Goal: Task Accomplishment & Management: Manage account settings

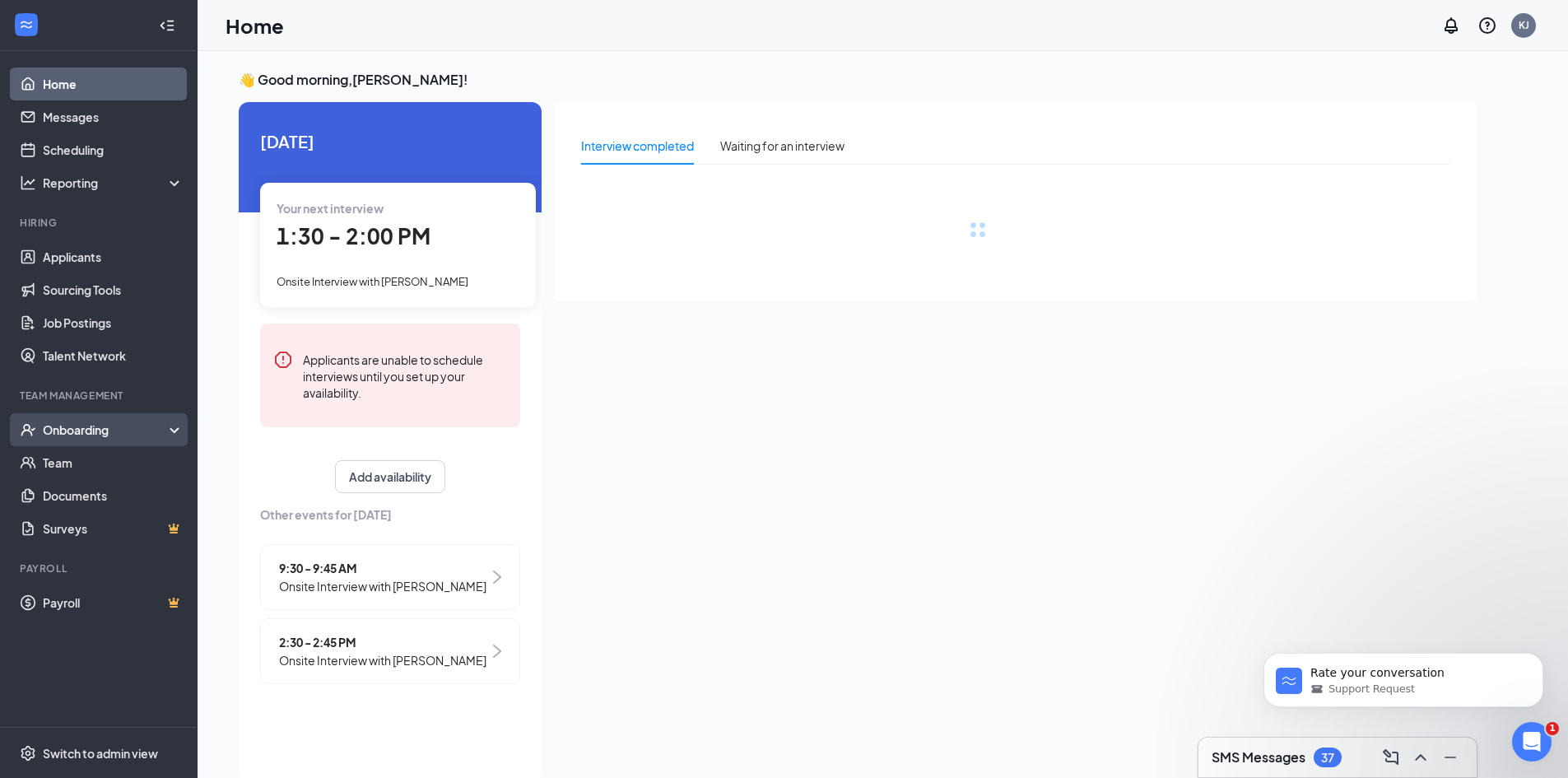
click at [84, 423] on div "Onboarding" at bounding box center [106, 429] width 127 height 16
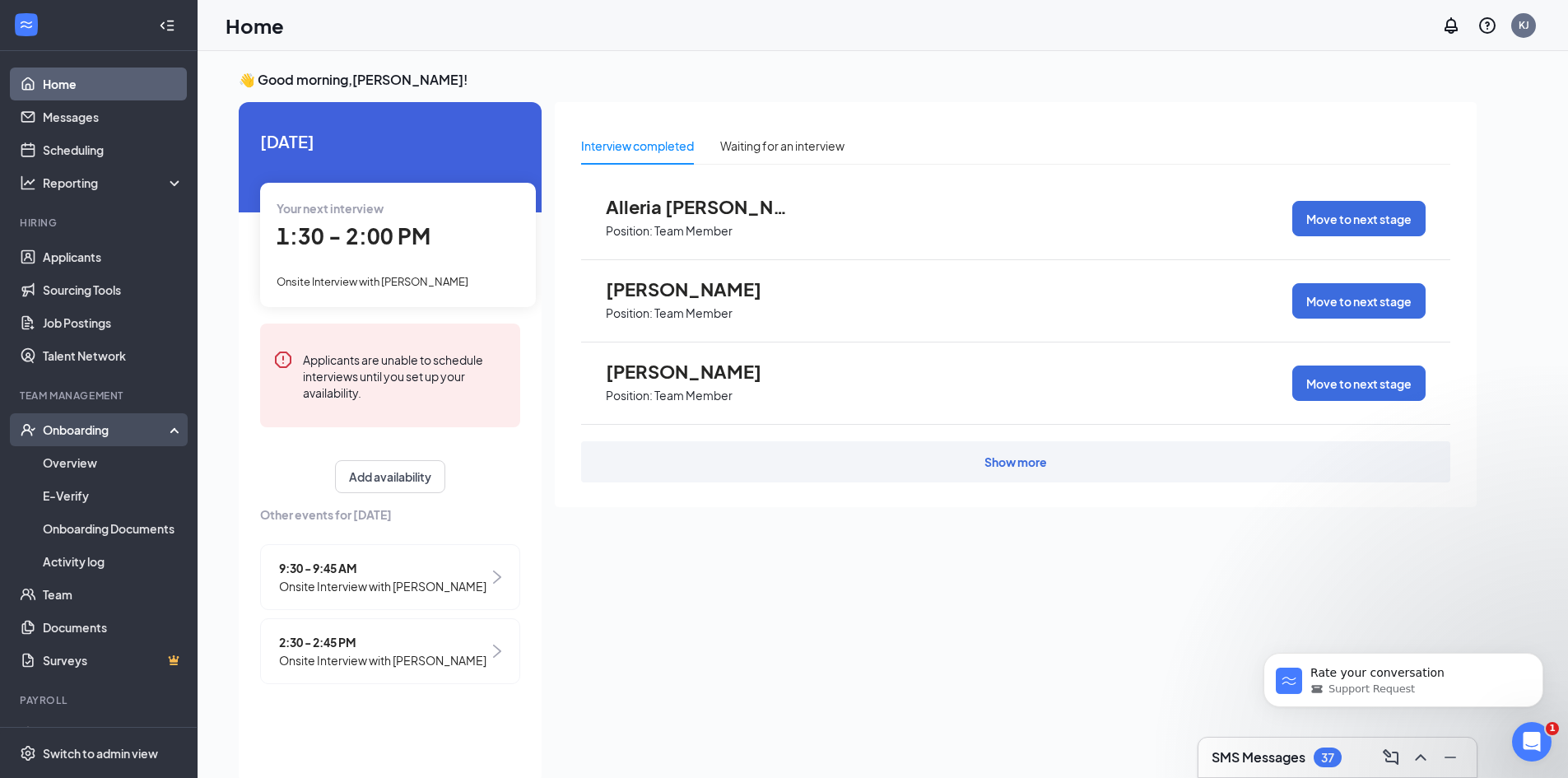
click at [89, 426] on div "Onboarding" at bounding box center [106, 429] width 127 height 16
click at [91, 431] on div "Onboarding" at bounding box center [106, 429] width 127 height 16
click at [88, 458] on link "Overview" at bounding box center [112, 462] width 141 height 33
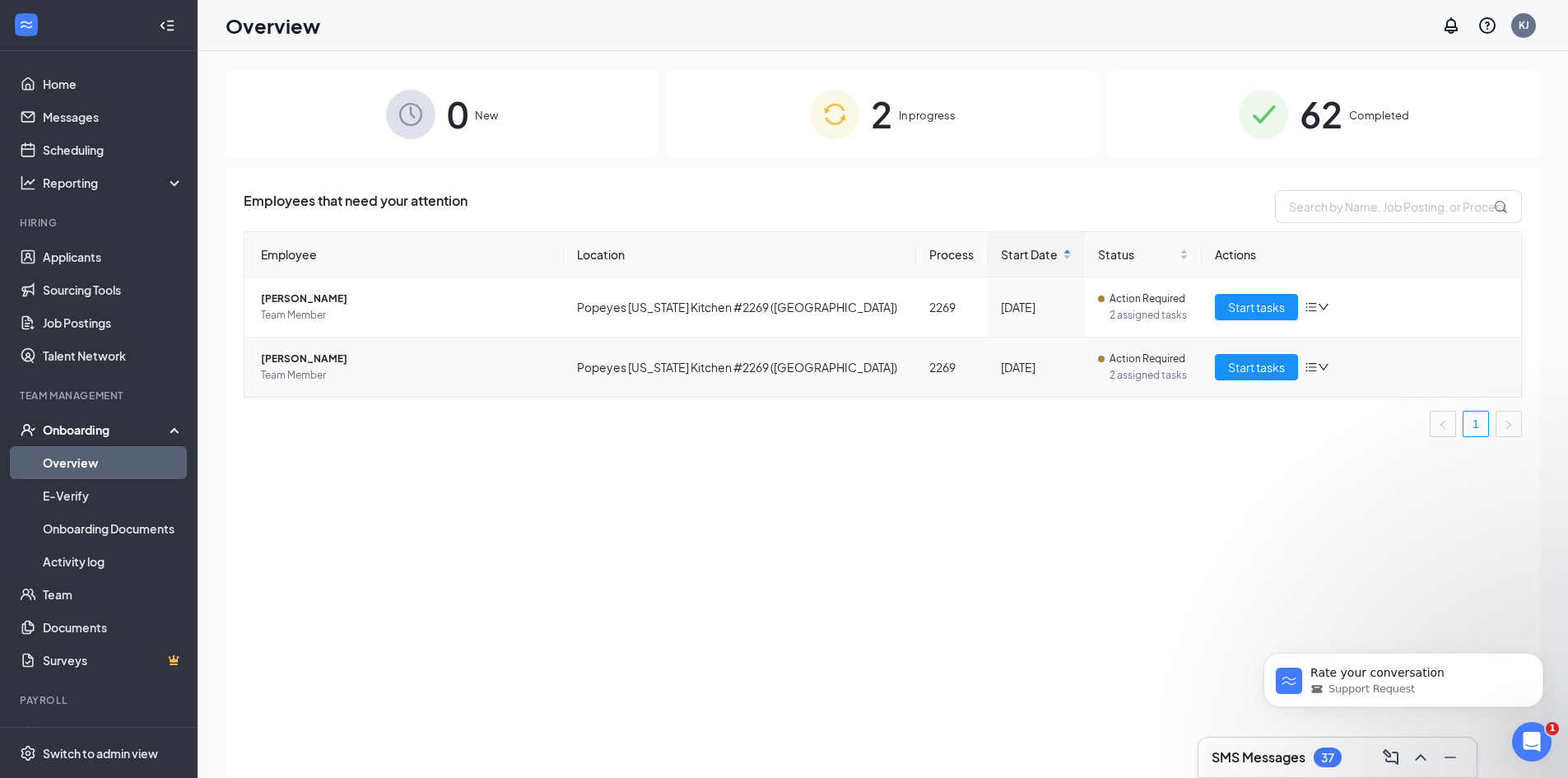
click at [309, 358] on span "[PERSON_NAME]" at bounding box center [405, 358] width 290 height 16
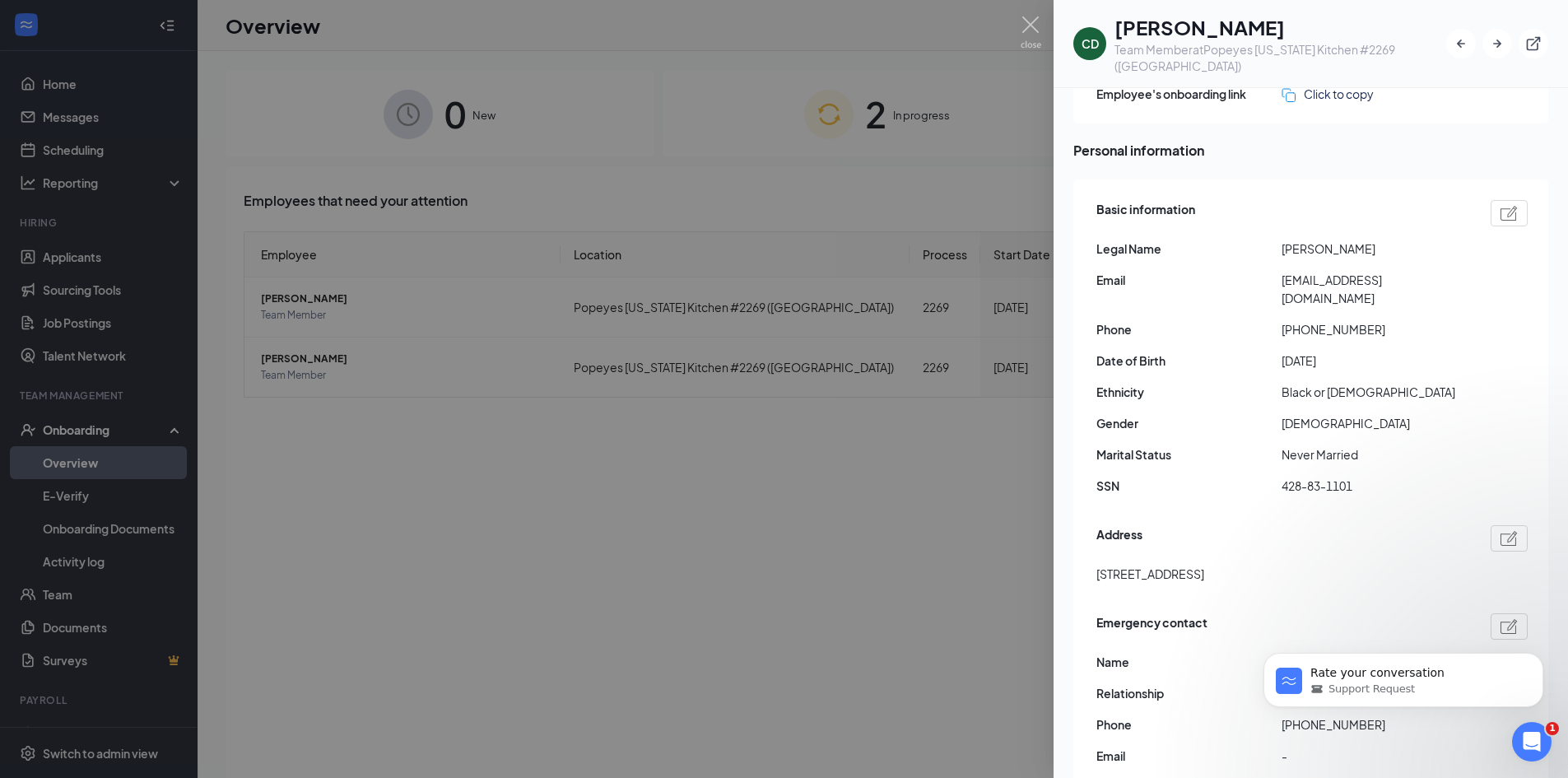
scroll to position [700, 0]
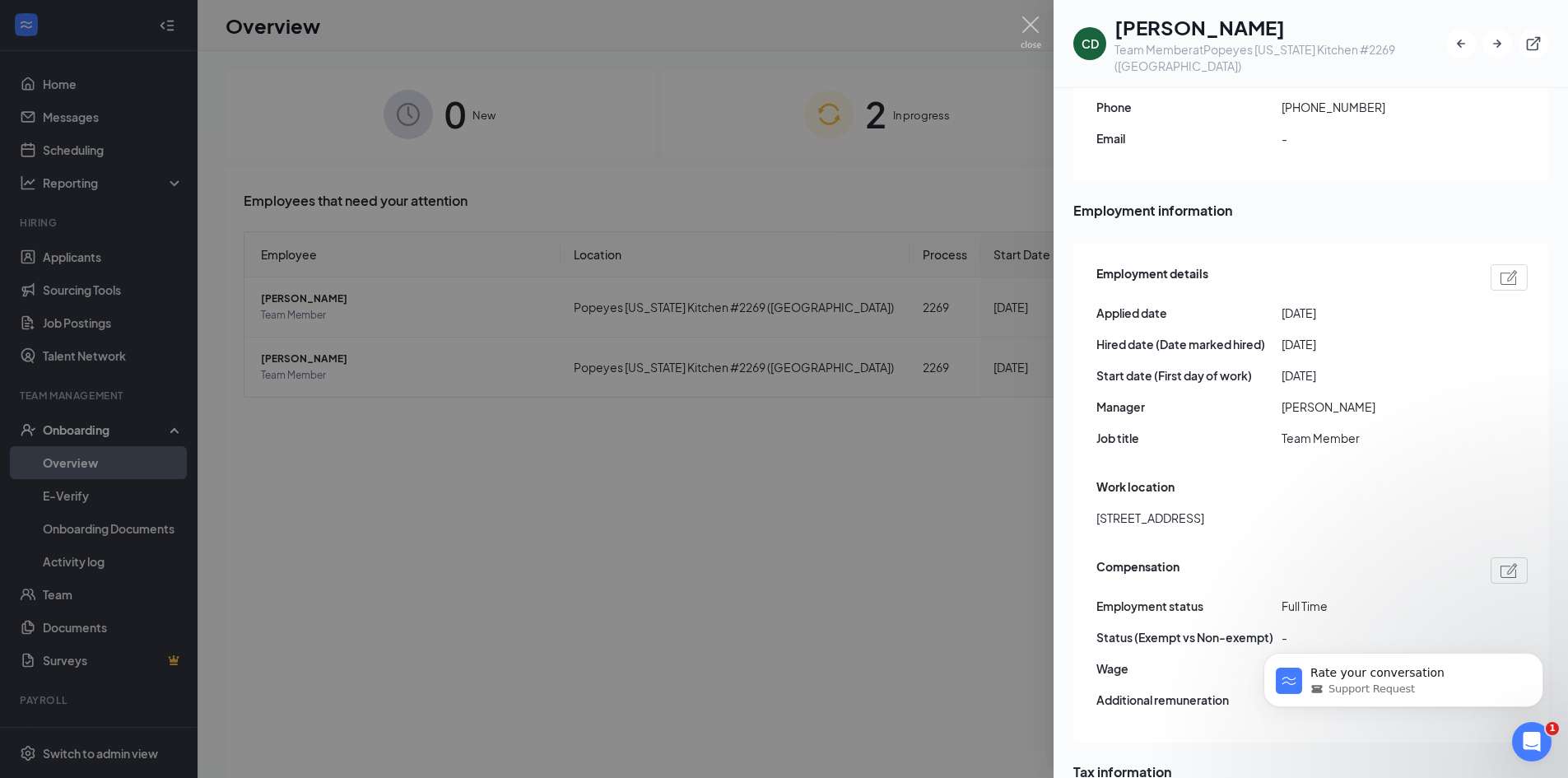
click at [746, 528] on div at bounding box center [784, 389] width 1568 height 778
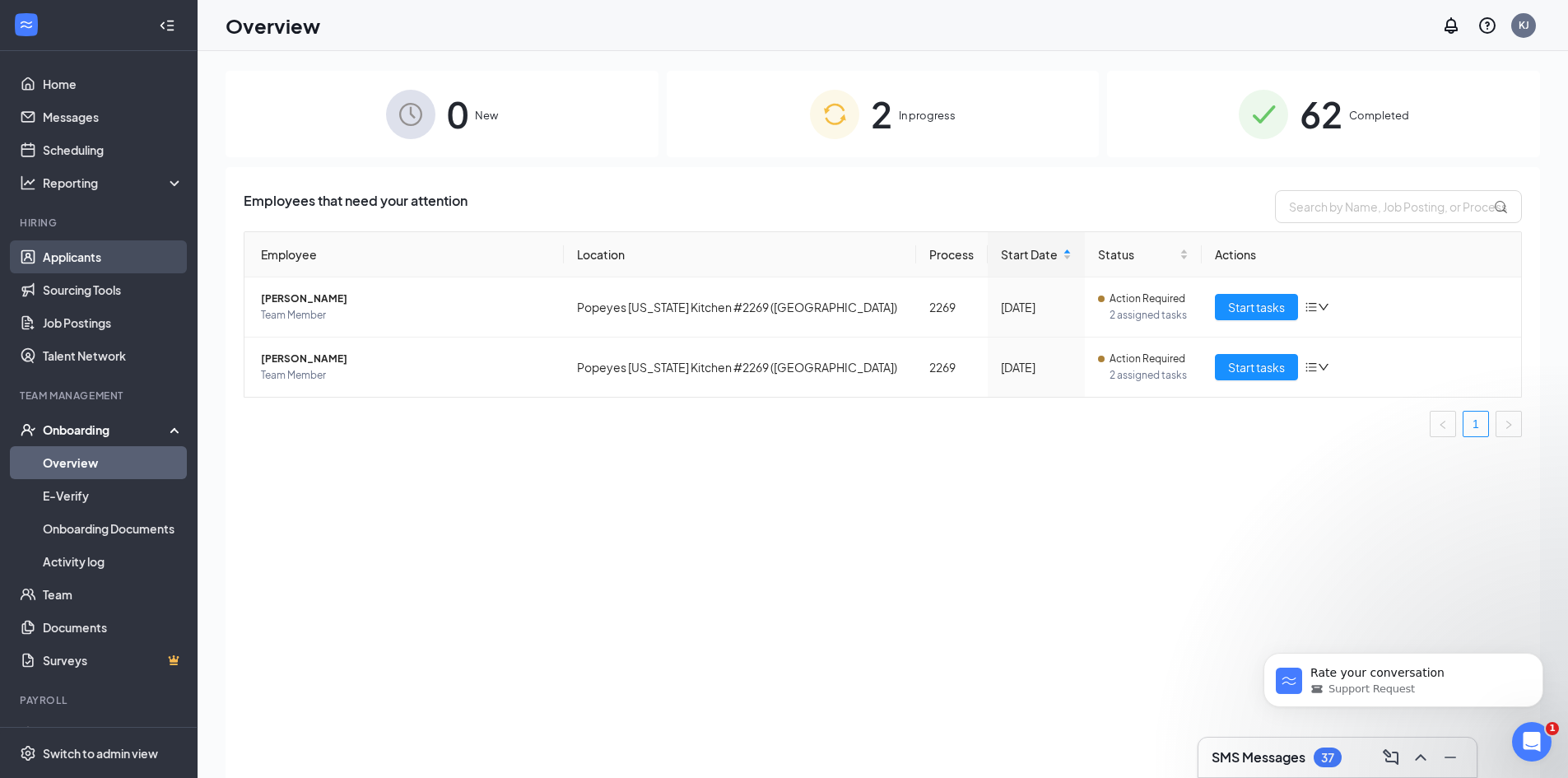
click at [57, 243] on link "Applicants" at bounding box center [112, 257] width 141 height 33
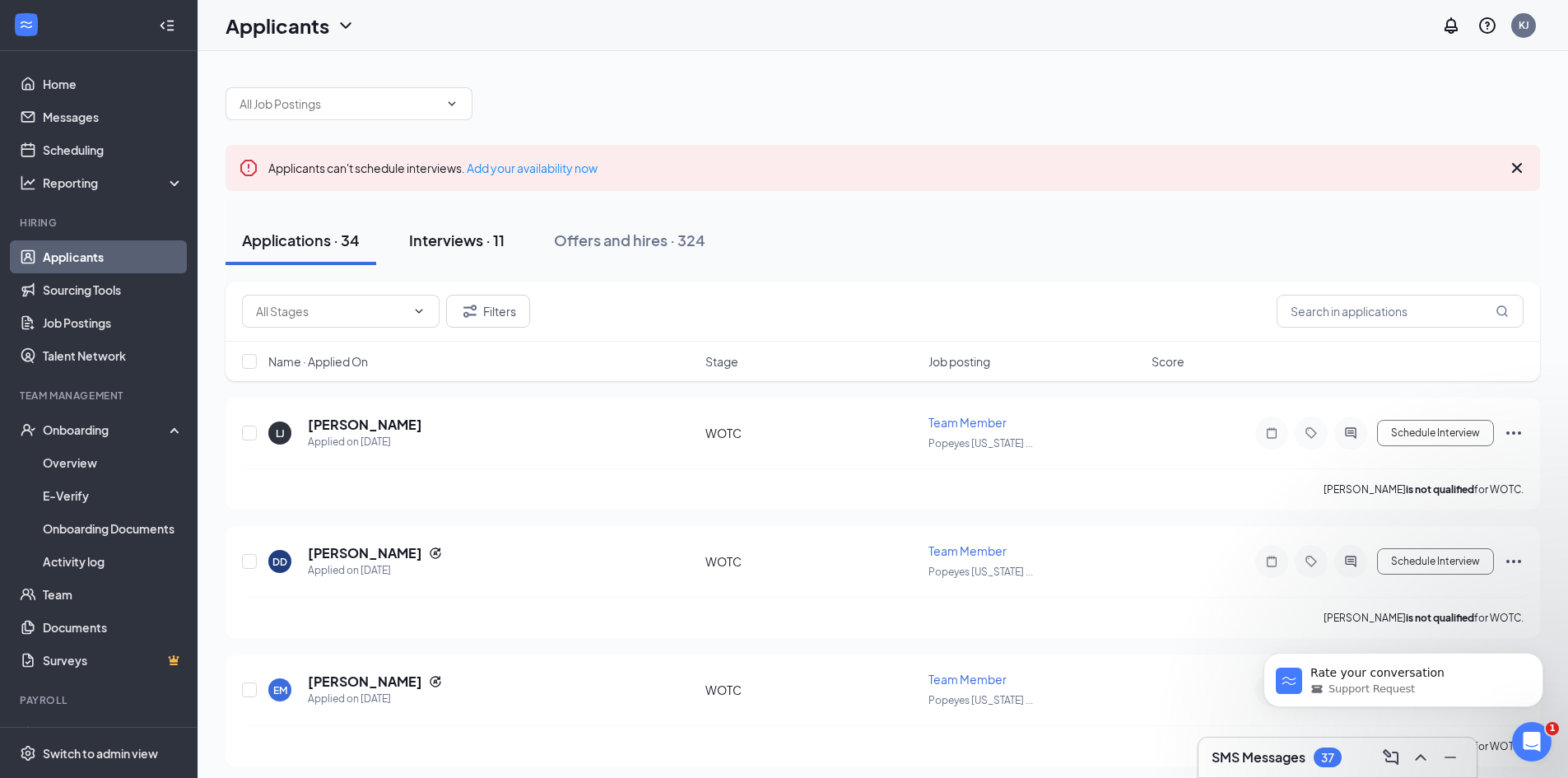
click at [411, 255] on button "Interviews · 11" at bounding box center [456, 240] width 129 height 49
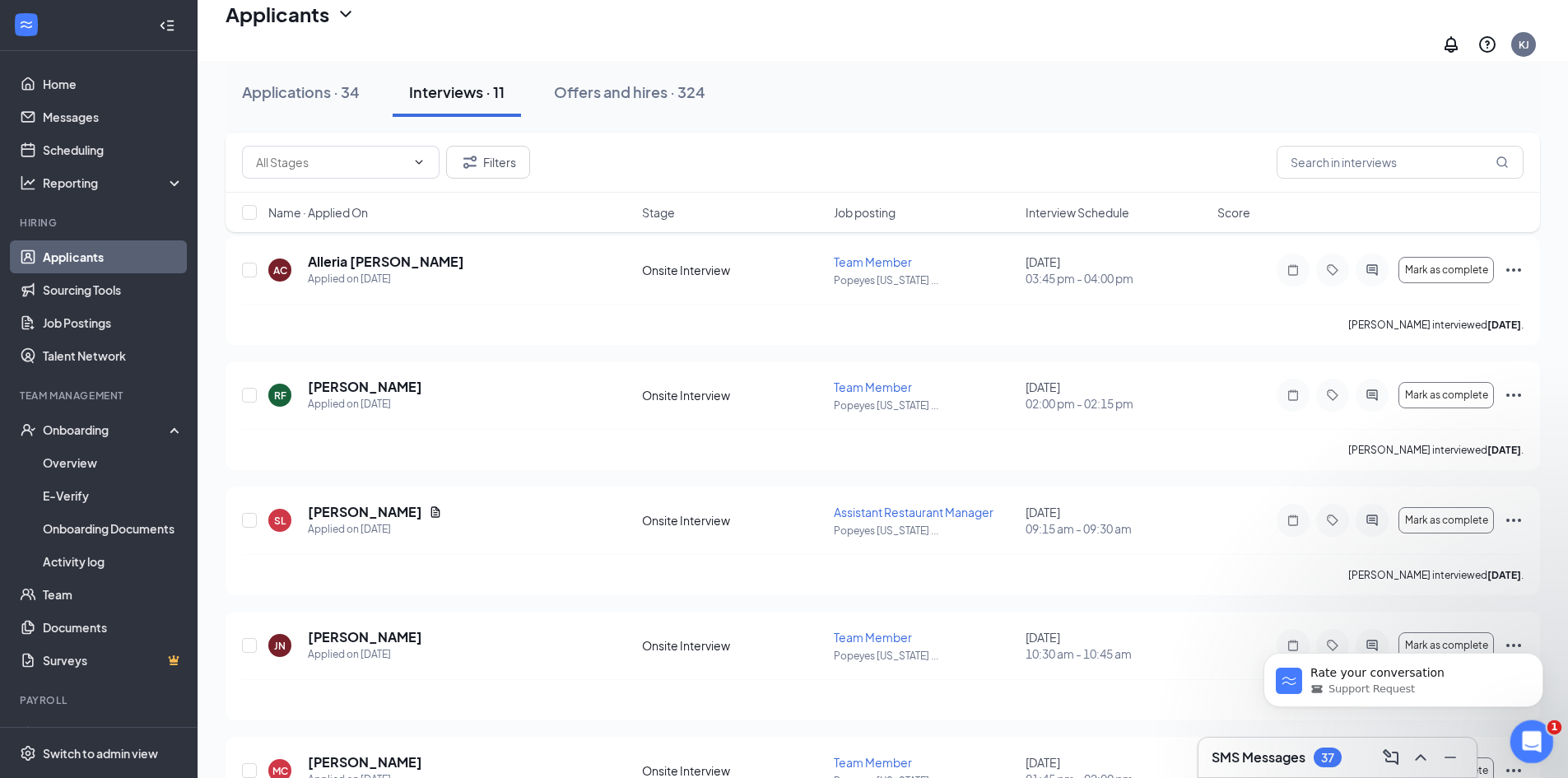
scroll to position [999, 0]
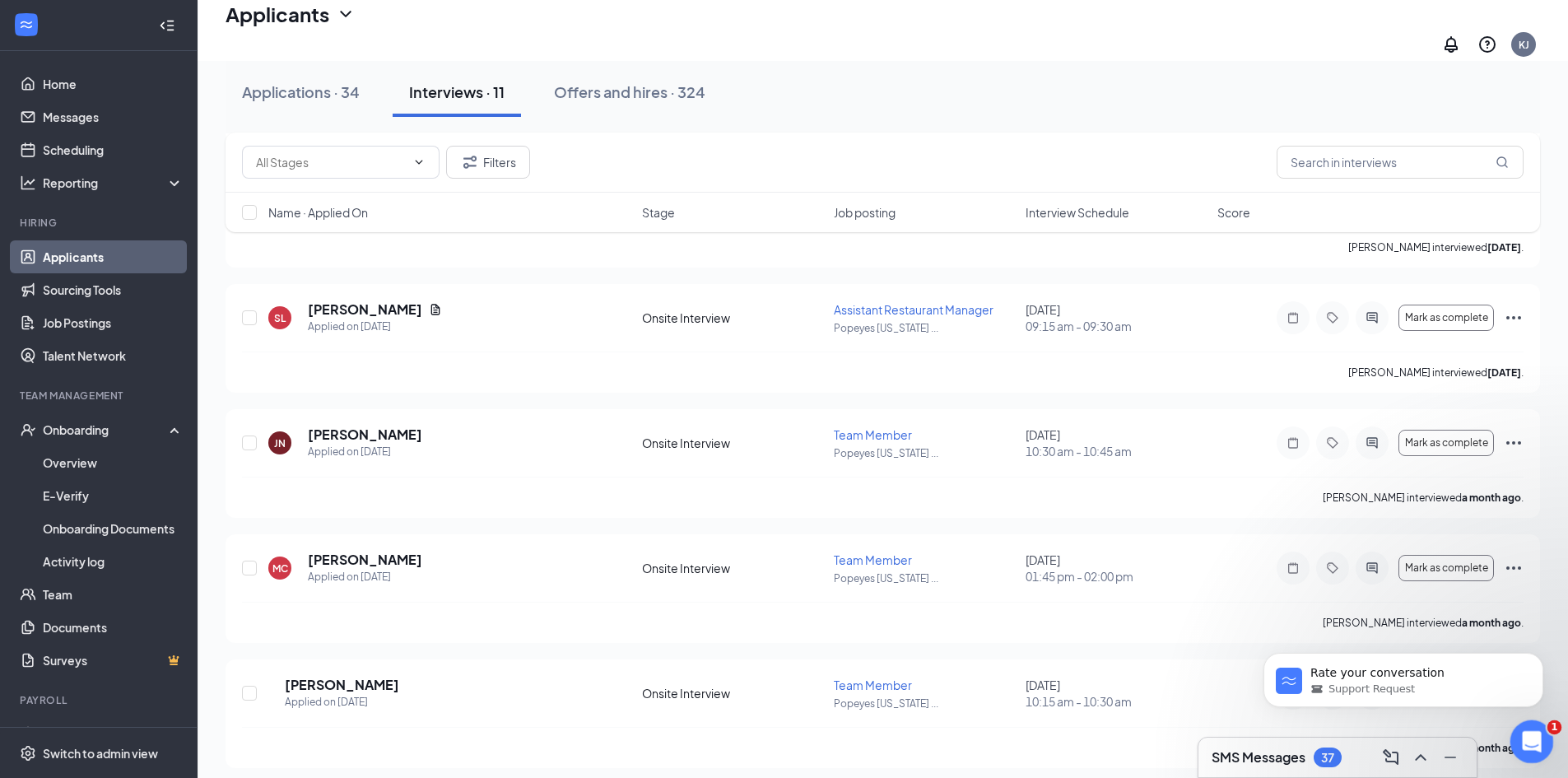
click at [1521, 746] on icon "Open Intercom Messenger" at bounding box center [1530, 739] width 27 height 27
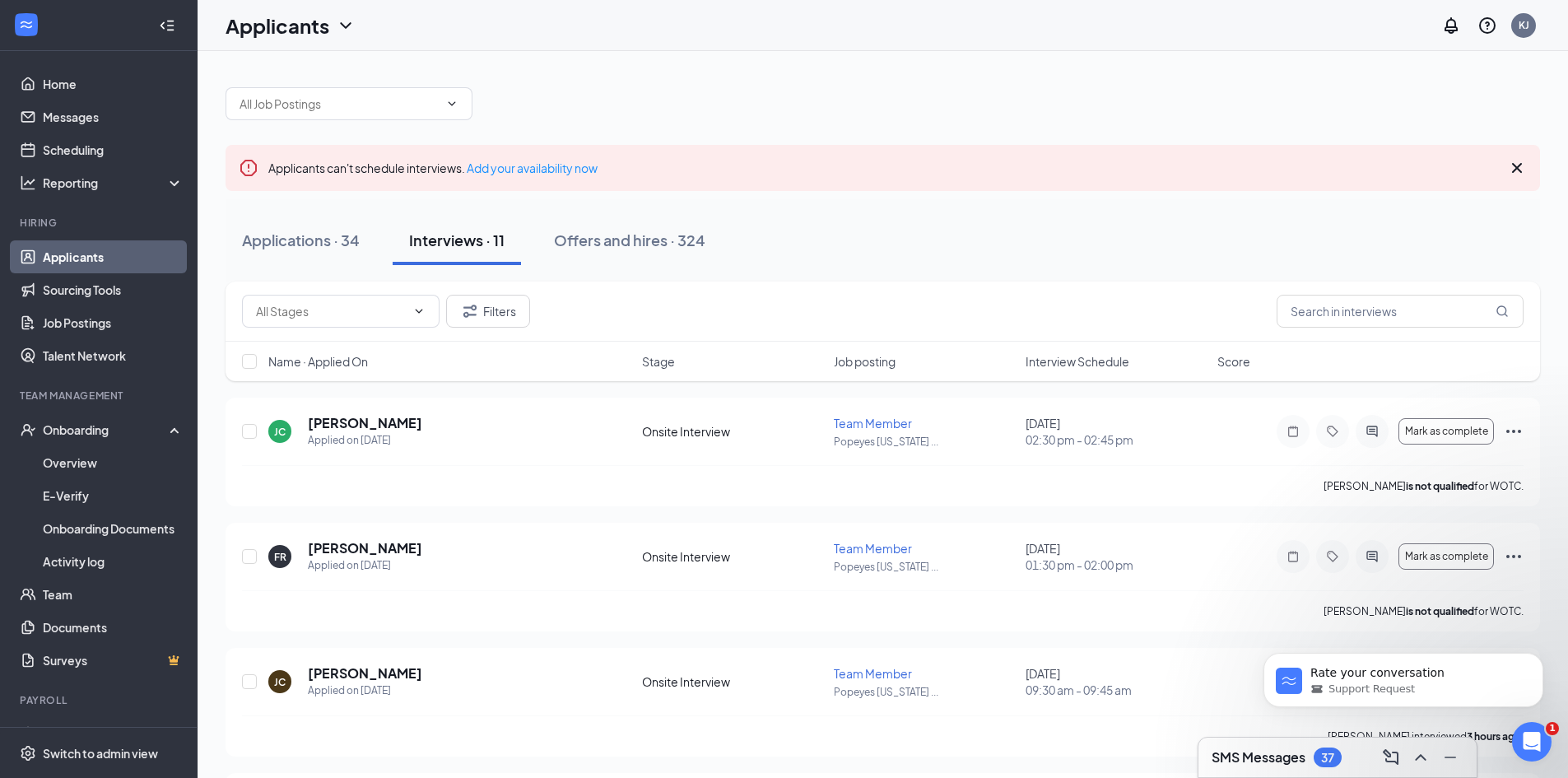
click at [91, 258] on link "Applicants" at bounding box center [112, 257] width 141 height 33
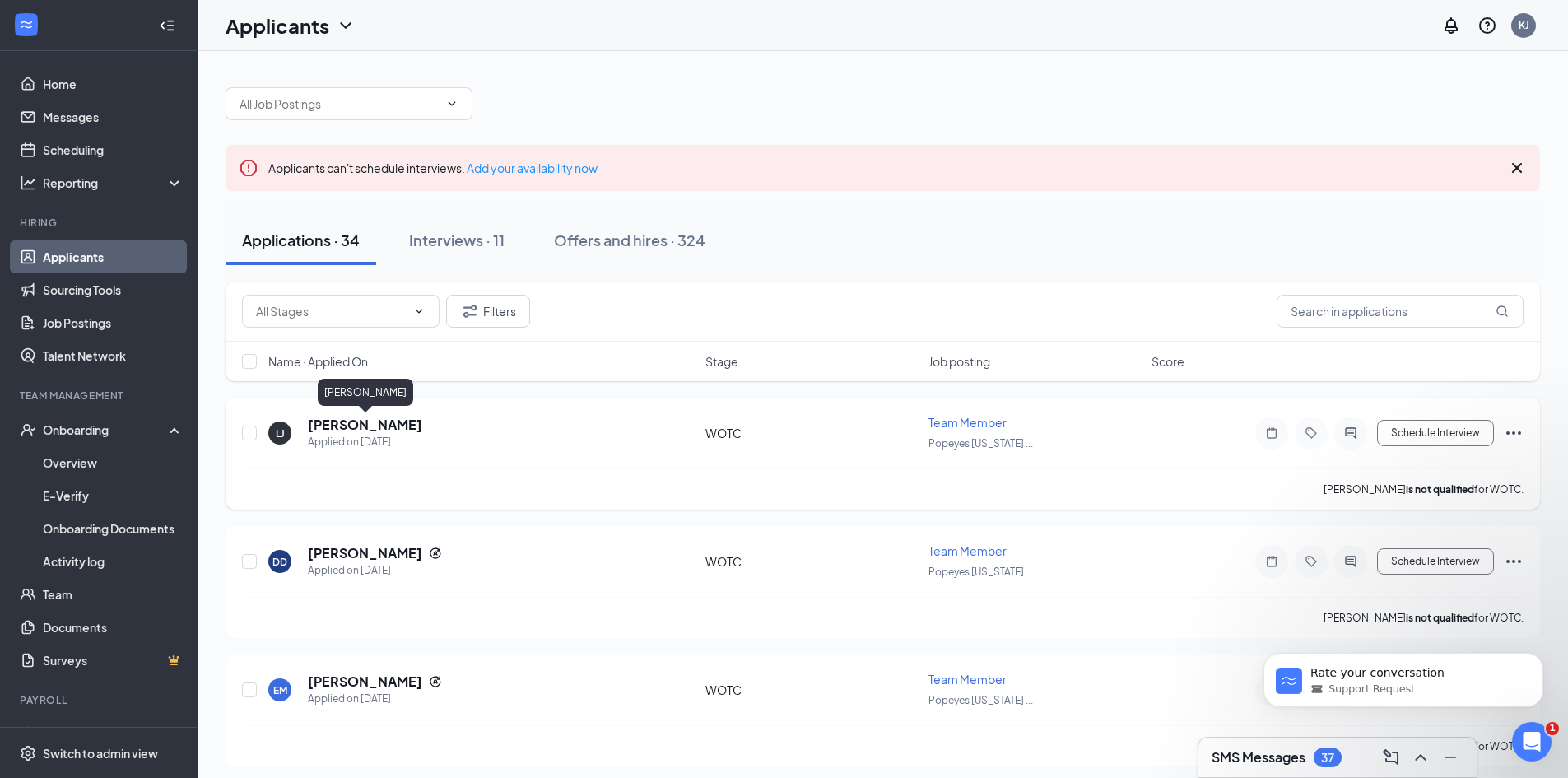
click at [380, 423] on h5 "[PERSON_NAME]" at bounding box center [365, 424] width 114 height 18
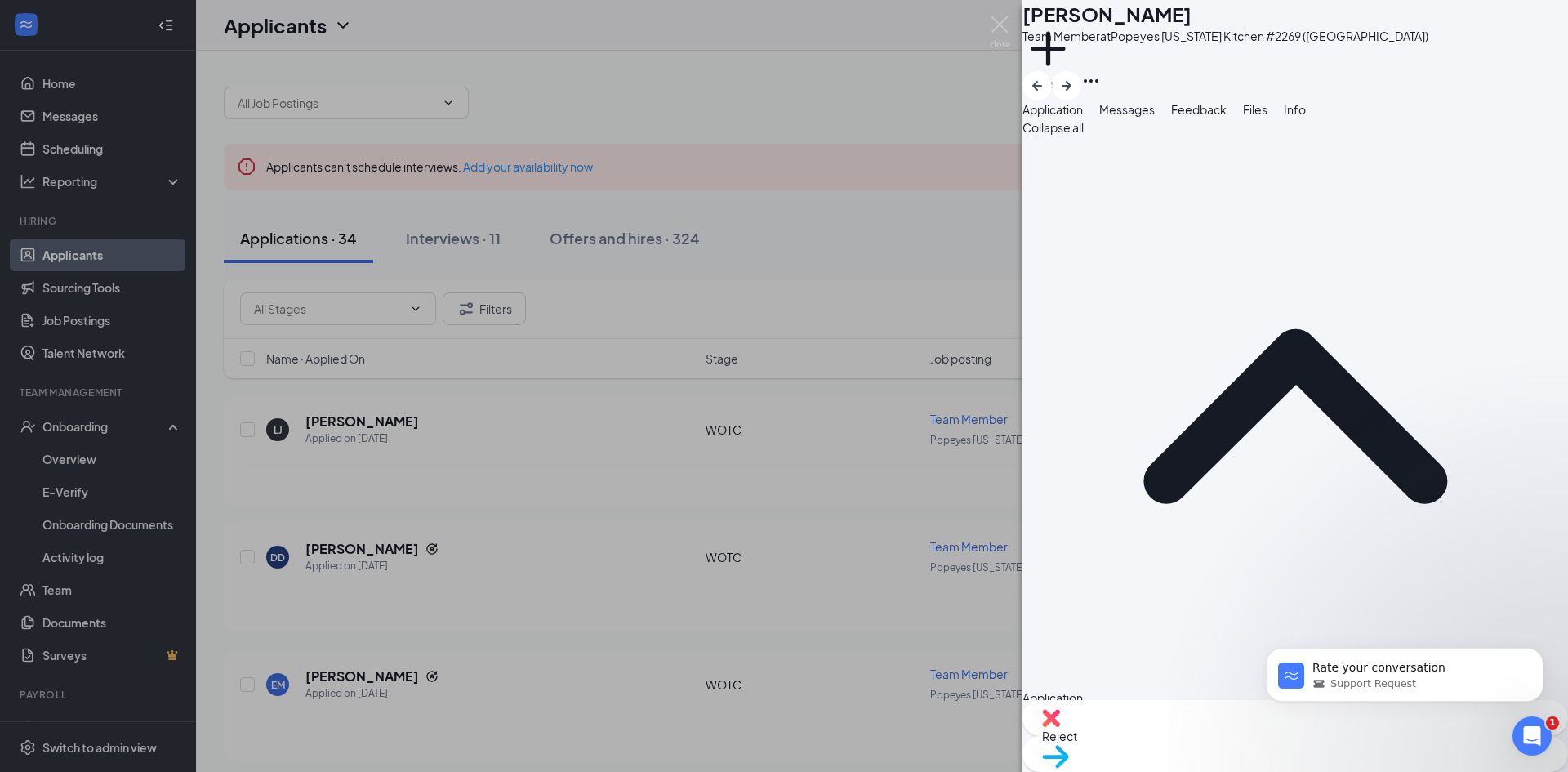
click at [865, 246] on div "[PERSON_NAME] Team Member at Popeyes [US_STATE] Kitchen #2269 (Gulfport) Add a …" at bounding box center [784, 386] width 1568 height 772
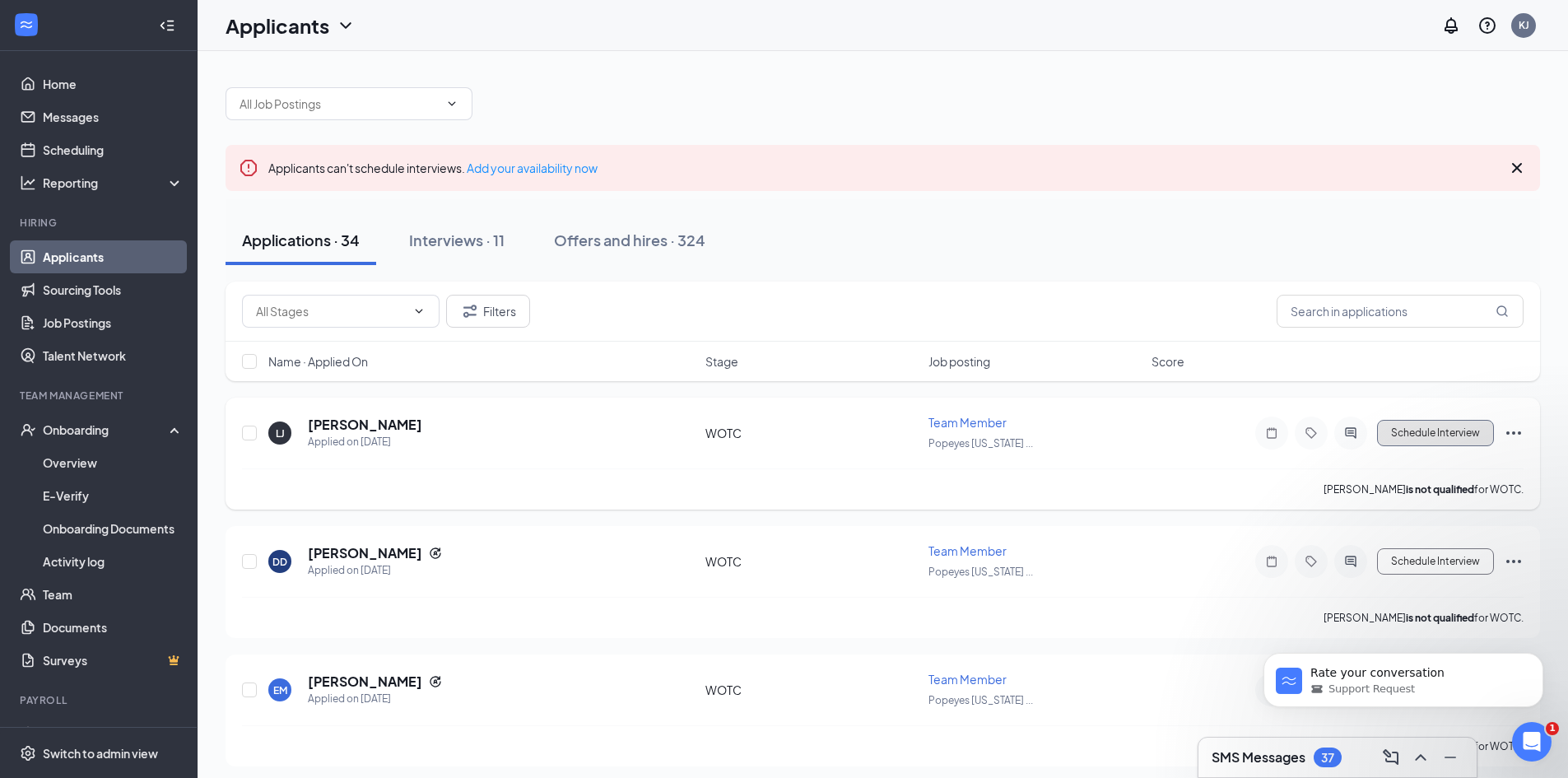
click at [1414, 433] on button "Schedule Interview" at bounding box center [1435, 432] width 117 height 26
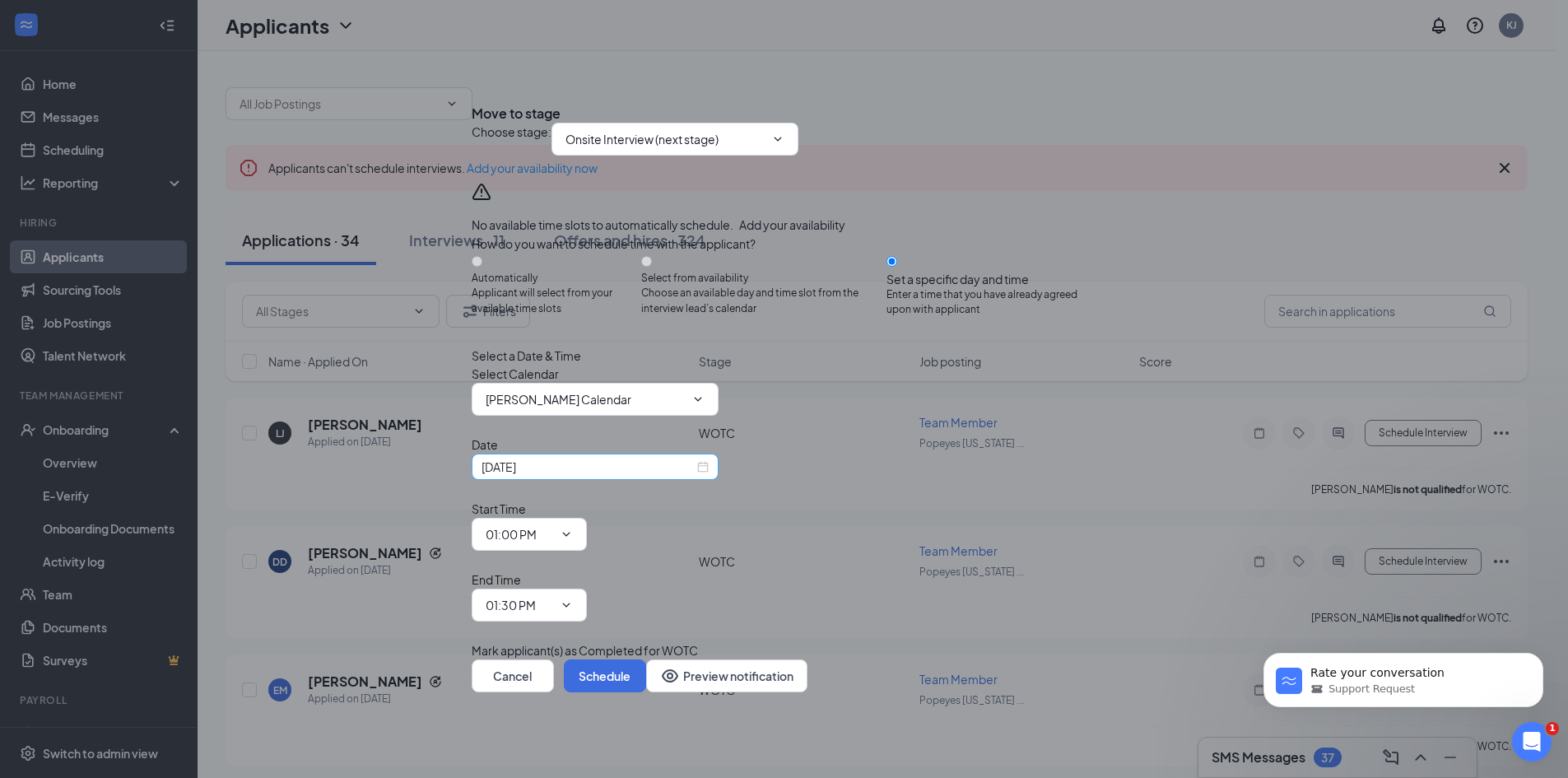
click at [708, 476] on div "[DATE]" at bounding box center [595, 466] width 227 height 18
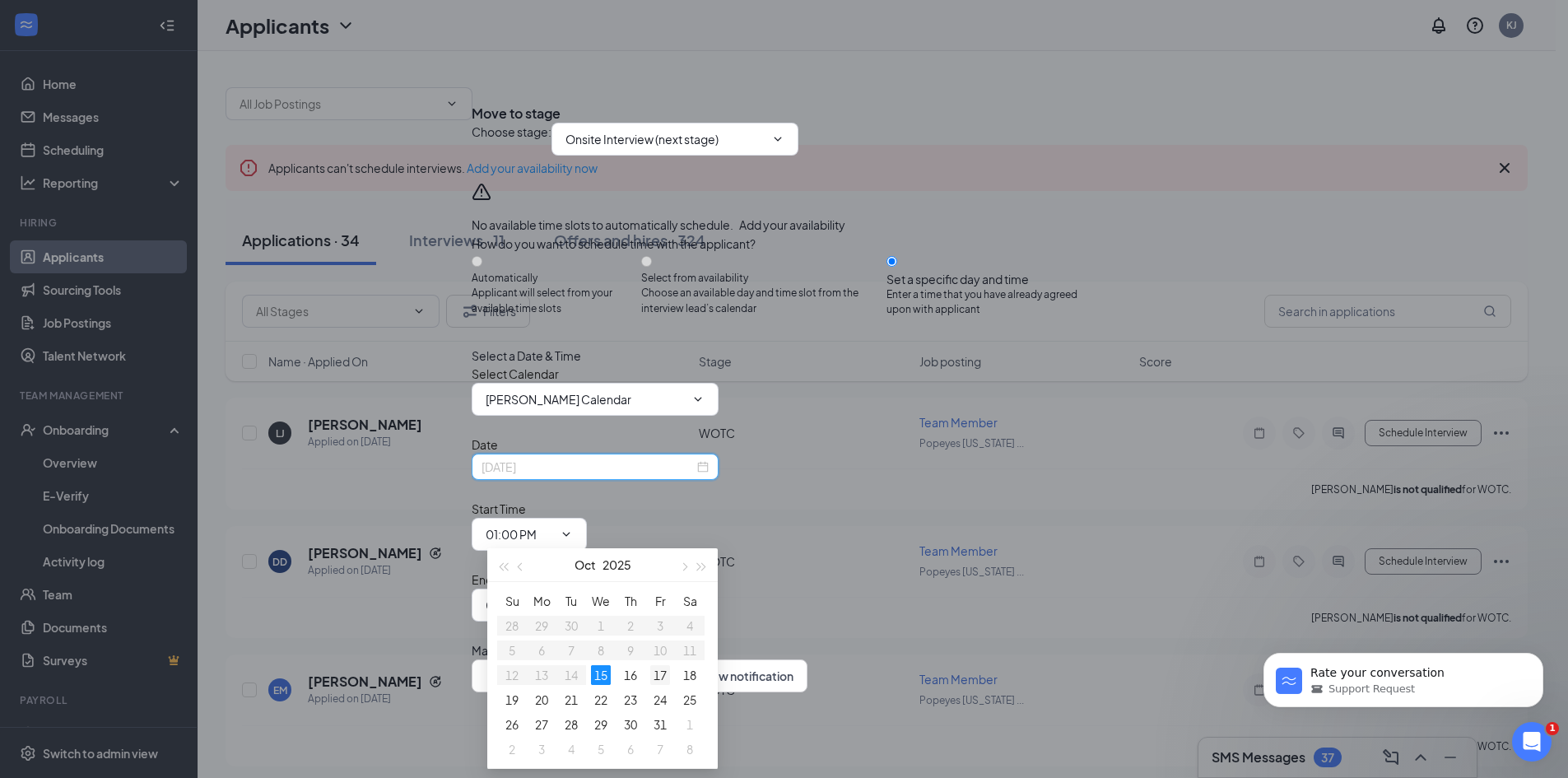
type input "[DATE]"
click at [657, 671] on div "17" at bounding box center [660, 674] width 19 height 19
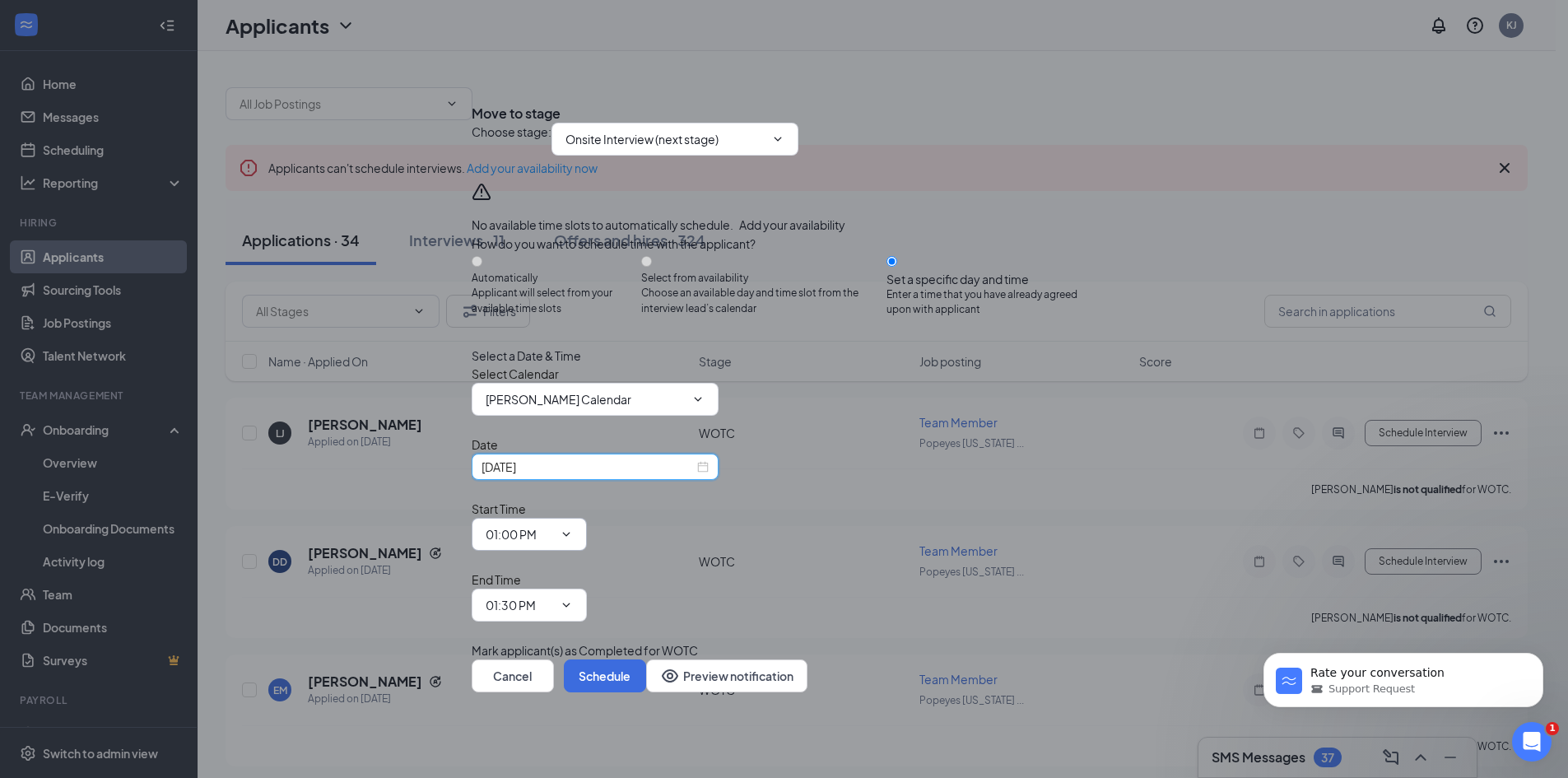
click at [573, 533] on icon "ChevronDown" at bounding box center [567, 534] width 14 height 14
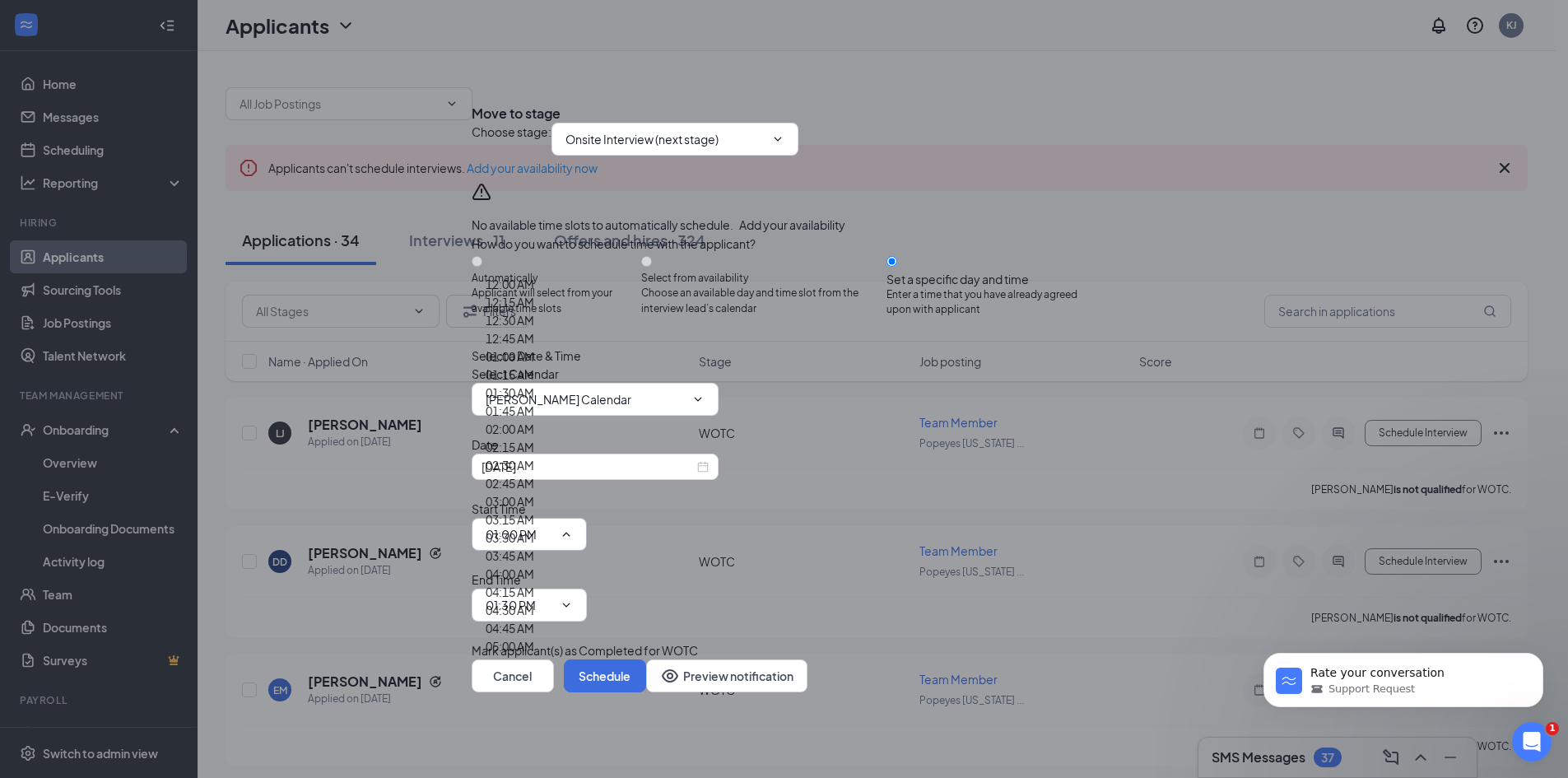
scroll to position [412, 0]
click at [534, 528] on div "03:30 AM" at bounding box center [510, 537] width 48 height 18
type input "03:30 AM"
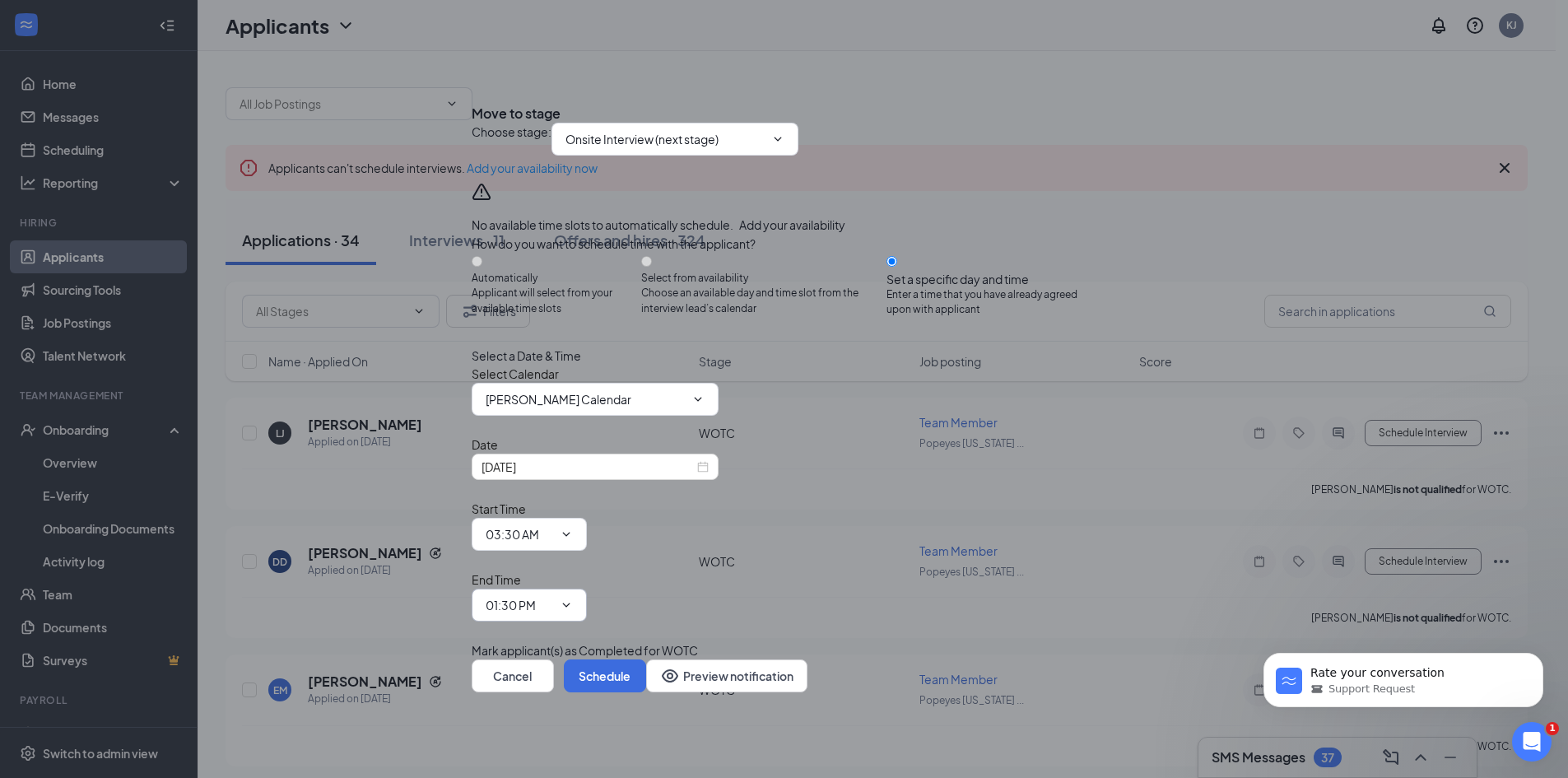
click at [573, 599] on icon "ChevronDown" at bounding box center [567, 606] width 14 height 14
type input "03:45 PM"
click at [646, 659] on button "Schedule" at bounding box center [605, 675] width 82 height 33
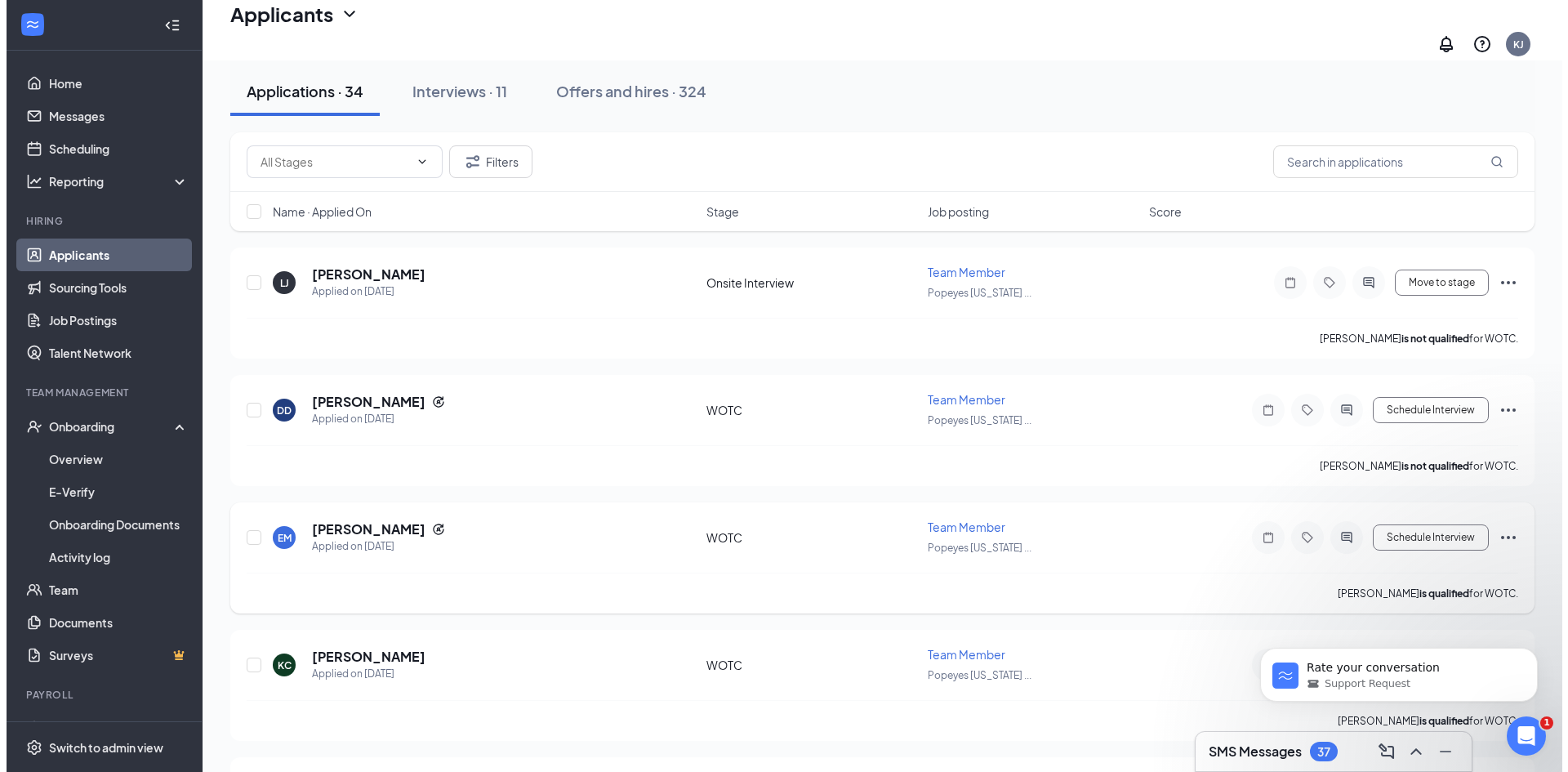
scroll to position [163, 0]
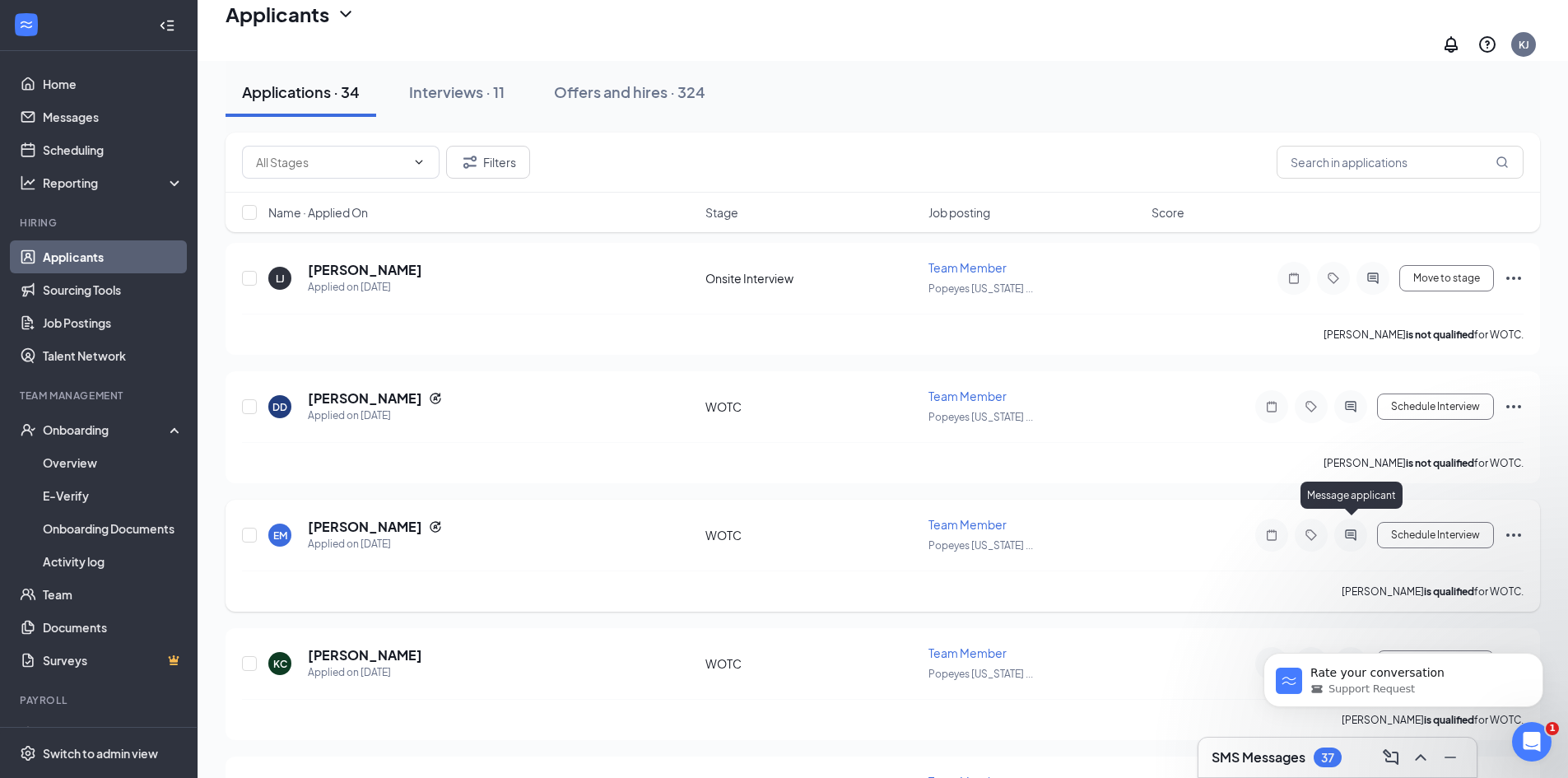
click at [1358, 529] on icon "ActiveChat" at bounding box center [1351, 535] width 19 height 14
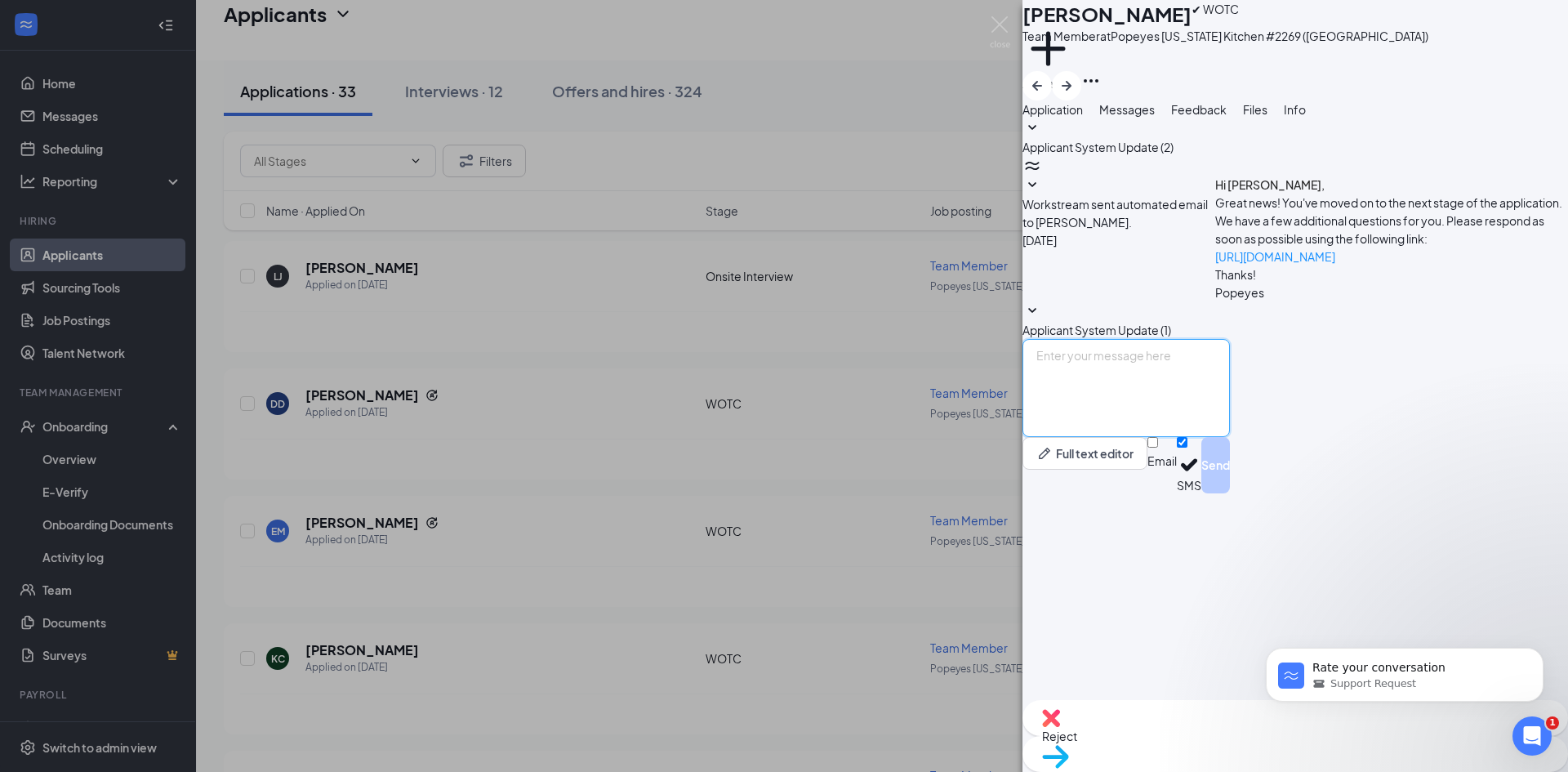
click at [1189, 436] on textarea at bounding box center [1126, 388] width 208 height 98
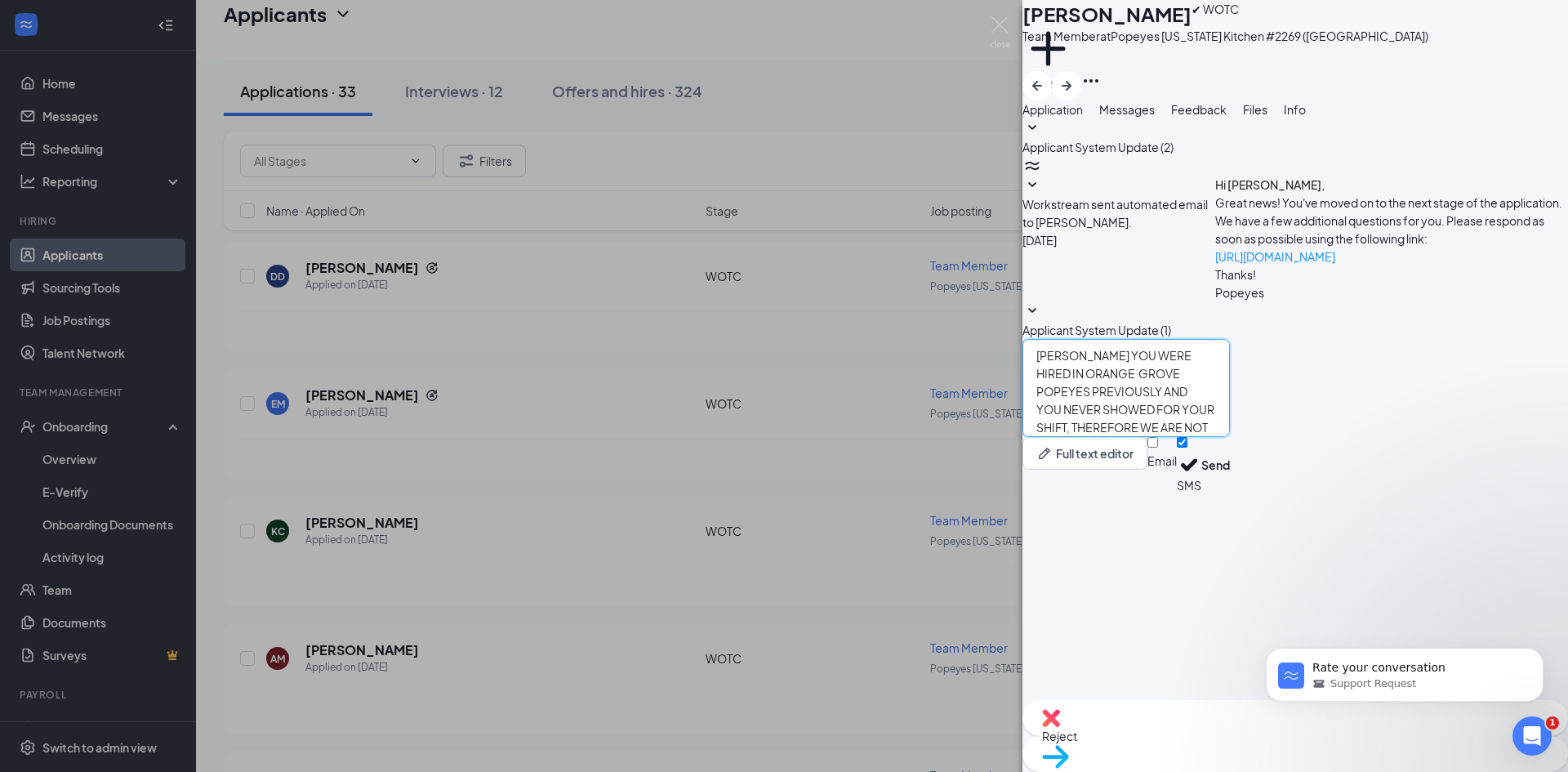
type textarea "[PERSON_NAME] YOU WERE HIRED IN ORANGE GROVE POPEYES PREVIOUSLY AND YOU NEVER S…"
click at [1470, 339] on div "Applicant System Update (2) Workstream sent automated email to [PERSON_NAME]. […" at bounding box center [1294, 228] width 545 height 220
click at [1177, 436] on textarea "[PERSON_NAME] YOU WERE HIRED IN ORANGE GROVE POPEYES PREVIOUSLY AND YOU NEVER S…" at bounding box center [1126, 388] width 208 height 98
click at [1174, 436] on textarea "[PERSON_NAME] YOU WERE HIRED IN ORANGE GROVE POPEYES PREVIOUSLY AND YOU NEVER S…" at bounding box center [1126, 388] width 208 height 98
click at [1527, 729] on icon "Open Intercom Messenger" at bounding box center [1530, 734] width 27 height 27
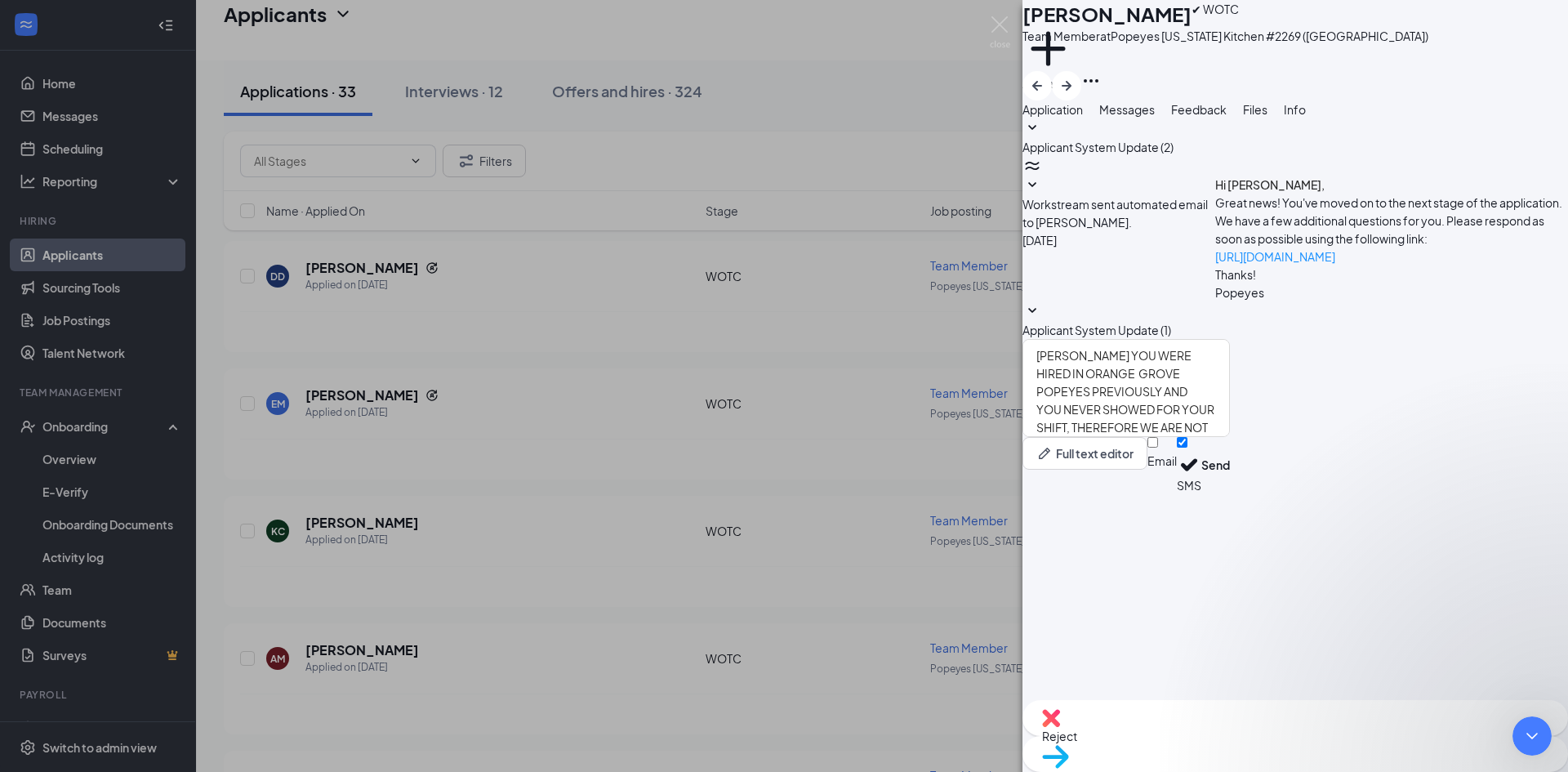
click at [1152, 339] on div "Applicant System Update (2) Workstream sent automated email to [PERSON_NAME]. […" at bounding box center [1294, 228] width 545 height 220
click at [1042, 176] on icon "WorkstreamLogo" at bounding box center [1032, 165] width 19 height 19
click at [1322, 629] on div "Rate your conversation Support Request" at bounding box center [1405, 599] width 301 height 204
click at [1207, 735] on span "Reject" at bounding box center [1295, 735] width 507 height 18
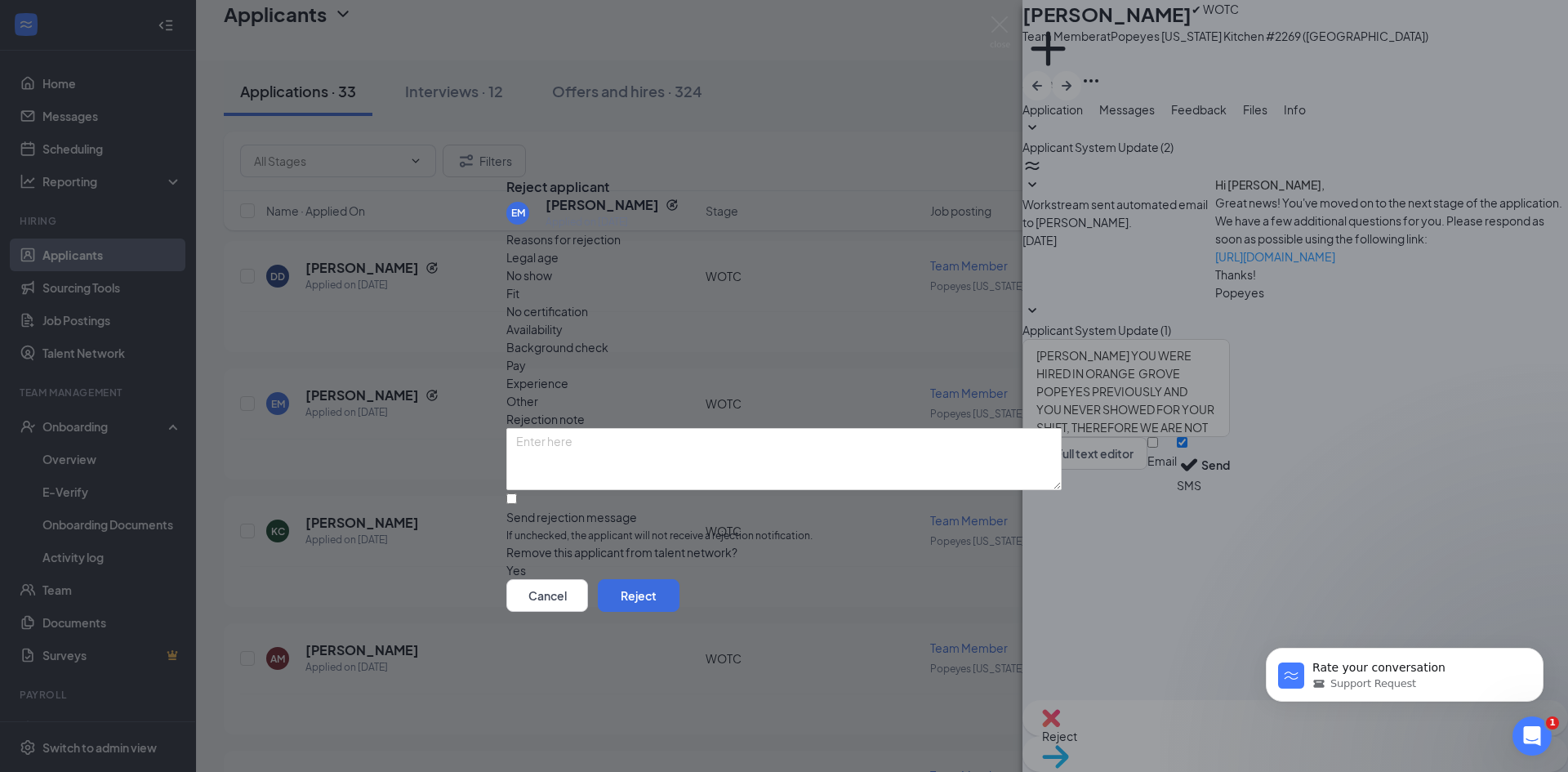
click at [1426, 487] on div "Reject applicant EM [PERSON_NAME] Applied on [DATE] Reasons for rejection Legal…" at bounding box center [784, 386] width 1568 height 772
